Goal: Check status

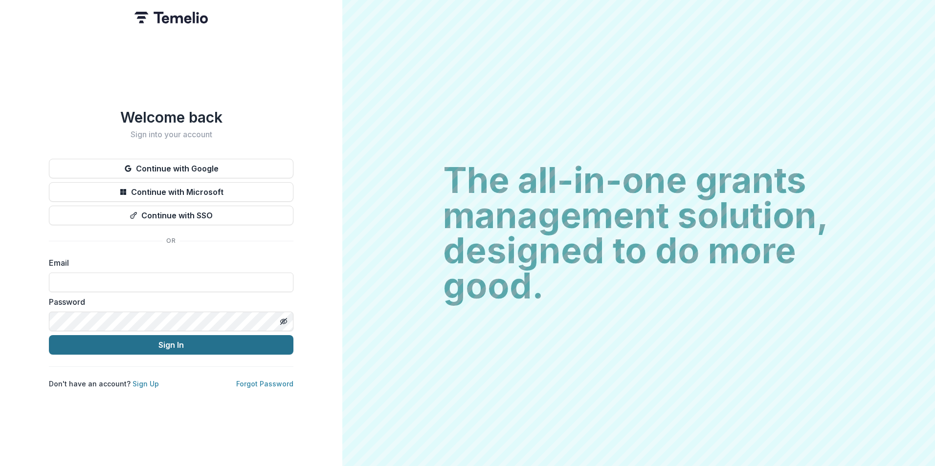
type input "**********"
click at [208, 340] on button "Sign In" at bounding box center [171, 345] width 244 height 20
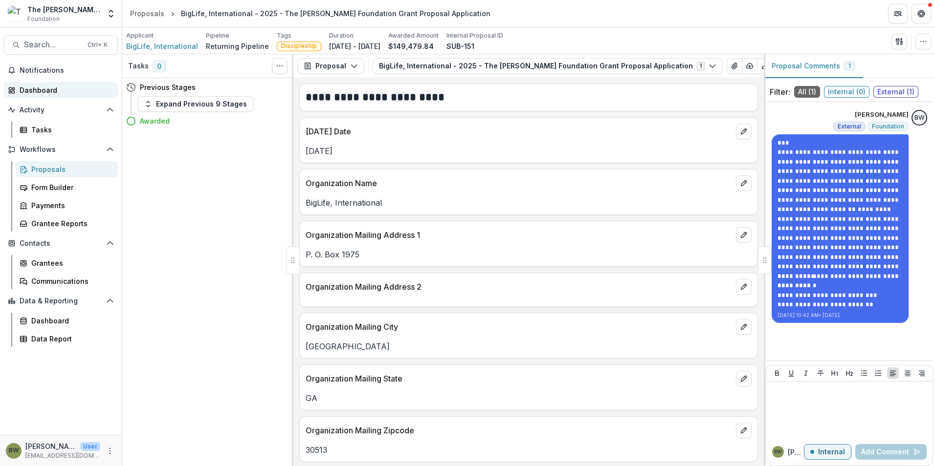
click at [48, 88] on div "Dashboard" at bounding box center [65, 90] width 90 height 10
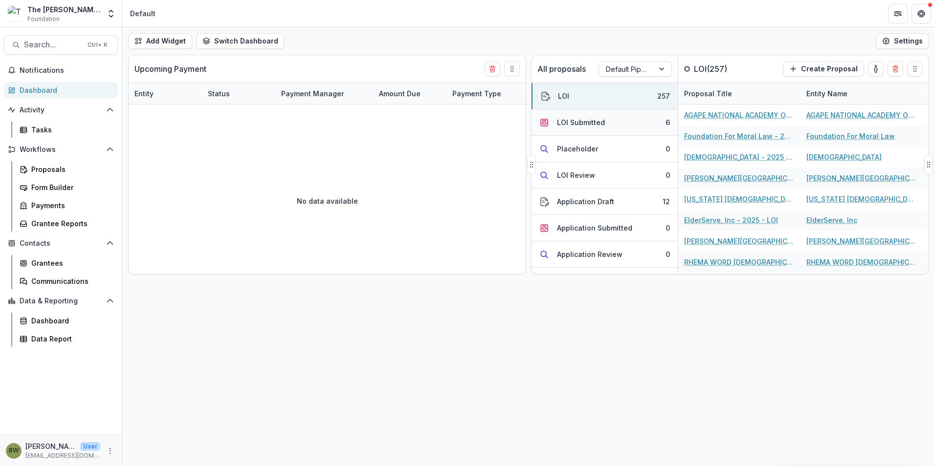
click at [573, 119] on div "LOI Submitted" at bounding box center [581, 122] width 48 height 10
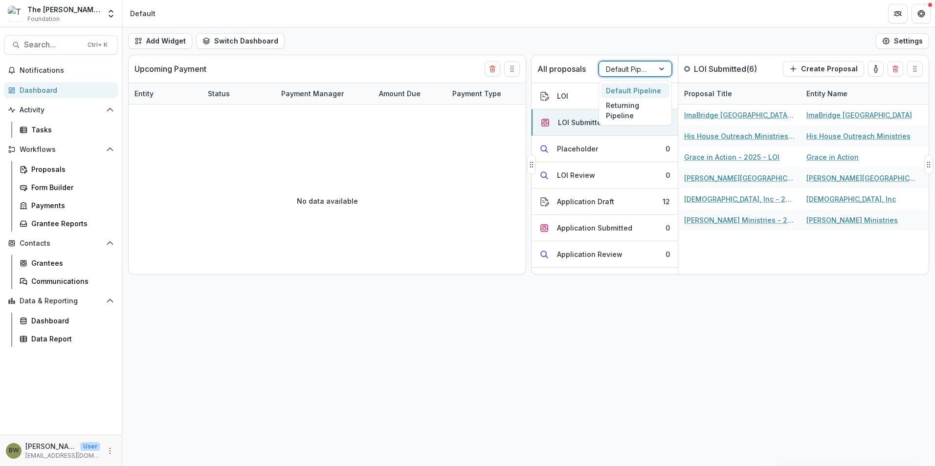
click at [633, 67] on div at bounding box center [626, 69] width 41 height 12
click at [626, 110] on div "Returning Pipeline" at bounding box center [635, 110] width 68 height 25
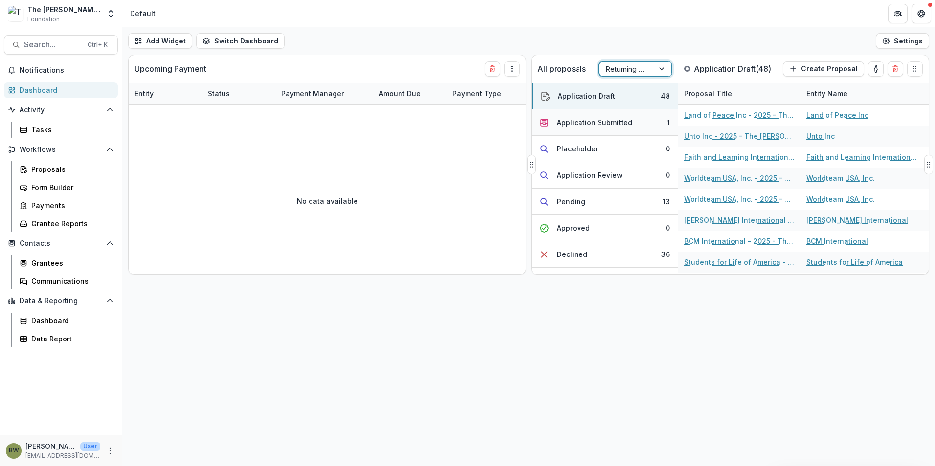
drag, startPoint x: 615, startPoint y: 128, endPoint x: 610, endPoint y: 115, distance: 14.3
click at [615, 128] on button "Application Submitted 1" at bounding box center [605, 123] width 146 height 26
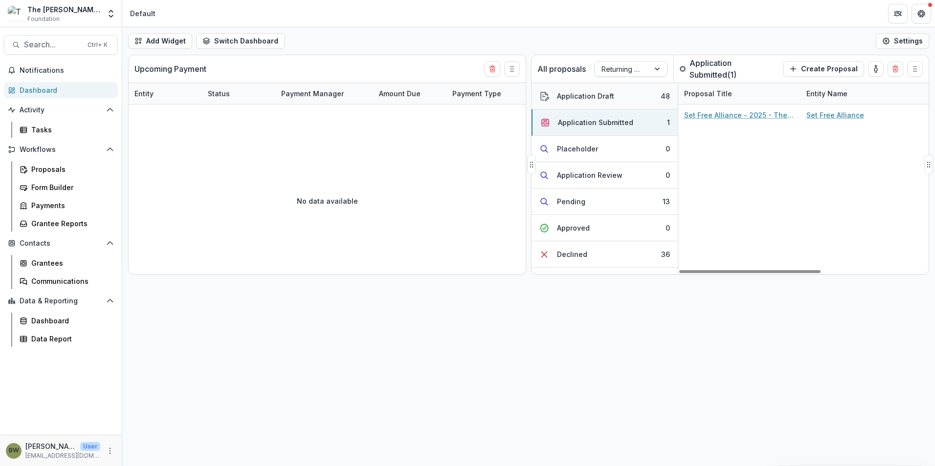
click at [601, 97] on div "Application Draft" at bounding box center [585, 96] width 57 height 10
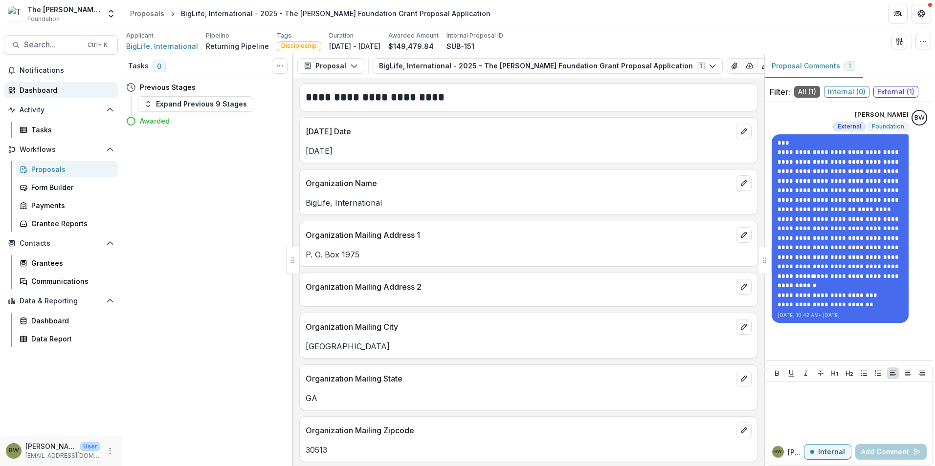
click at [25, 93] on div "Dashboard" at bounding box center [65, 90] width 90 height 10
